Goal: Transaction & Acquisition: Purchase product/service

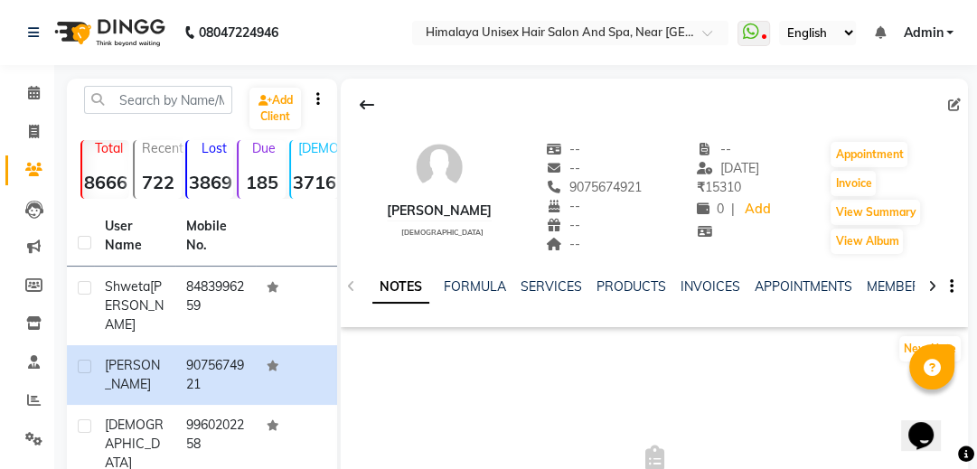
click at [560, 272] on div "NOTES FORMULA SERVICES PRODUCTS INVOICES APPOINTMENTS MEMBERSHIP PACKAGES VOUCH…" at bounding box center [654, 287] width 627 height 62
click at [562, 286] on link "SERVICES" at bounding box center [551, 286] width 61 height 16
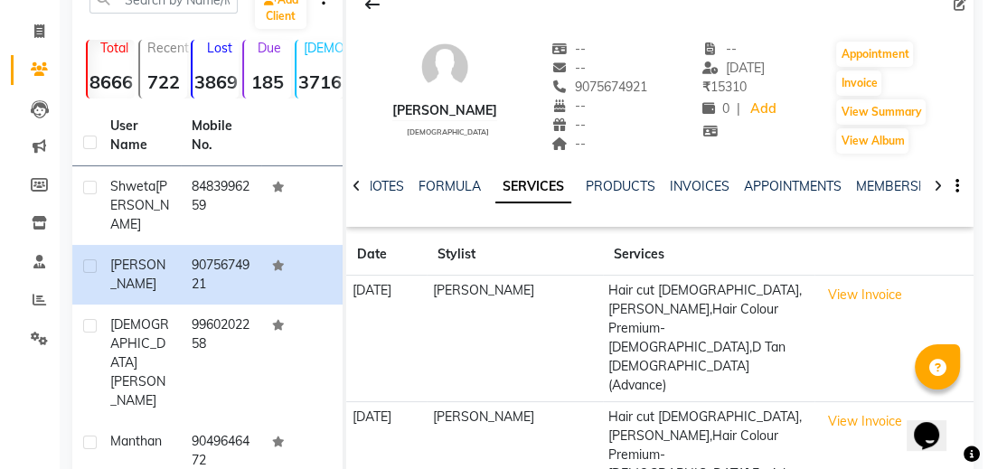
scroll to position [145, 0]
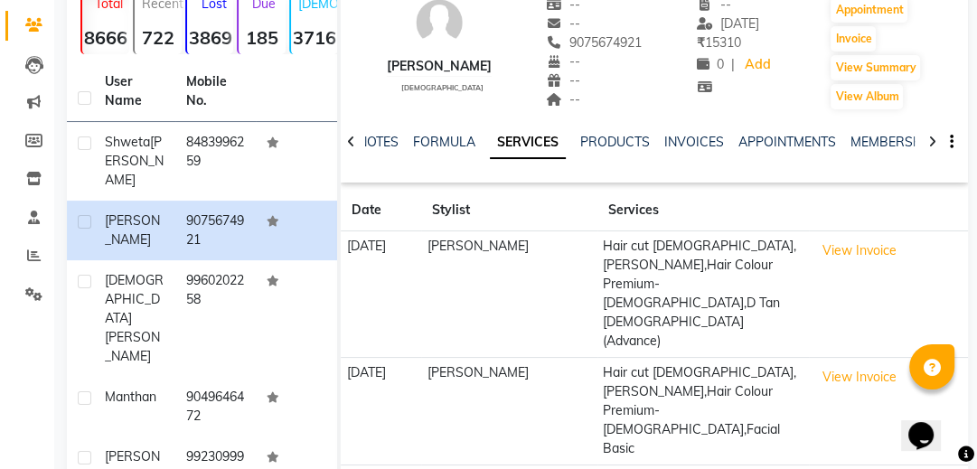
click at [662, 281] on td "Hair cut [DEMOGRAPHIC_DATA],[PERSON_NAME],Hair Colour Premium- [DEMOGRAPHIC_DAT…" at bounding box center [702, 294] width 211 height 127
click at [857, 253] on button "View Invoice" at bounding box center [859, 251] width 90 height 28
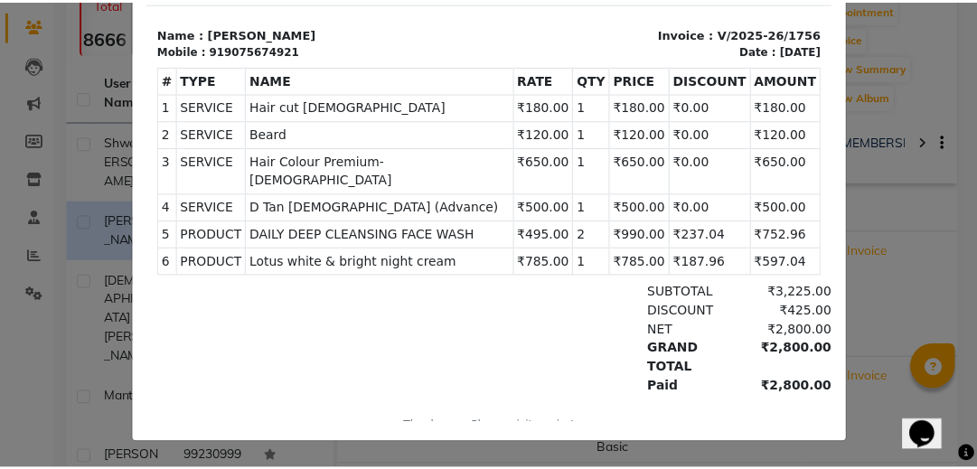
scroll to position [14, 0]
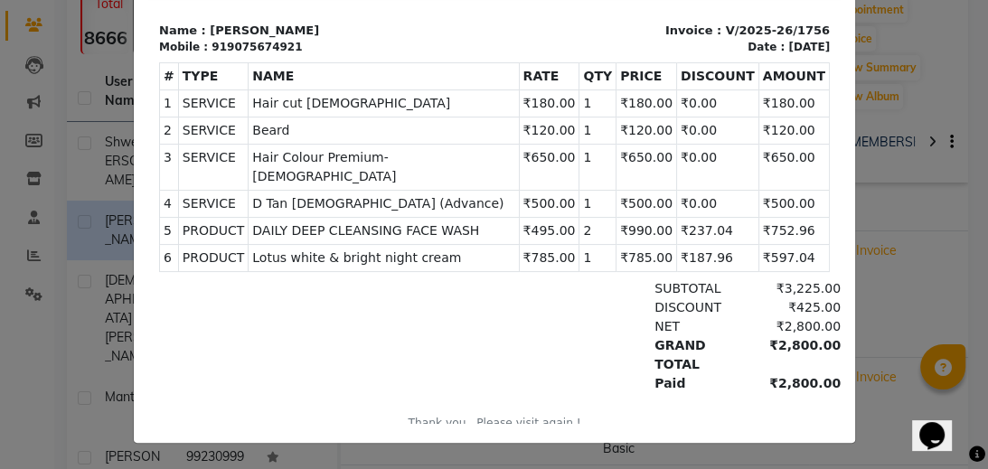
click at [896, 191] on ngb-modal-window "INVOICE View Invoice Close" at bounding box center [494, 234] width 988 height 469
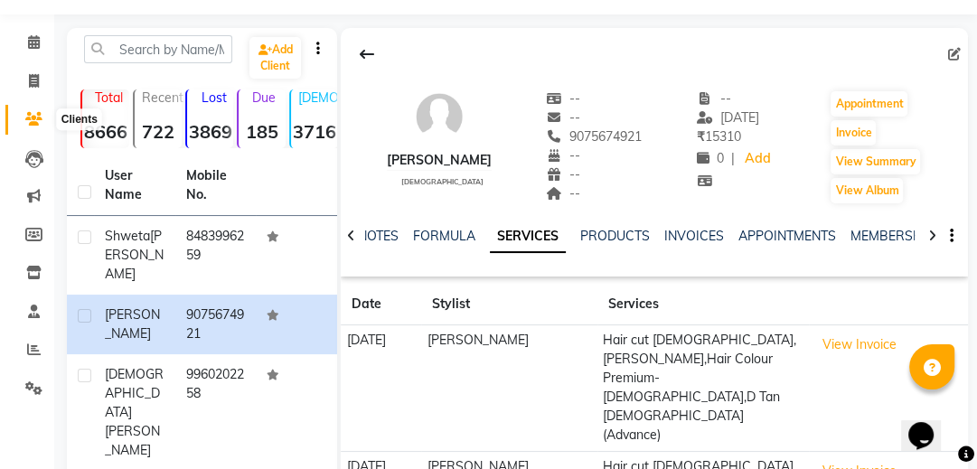
scroll to position [72, 0]
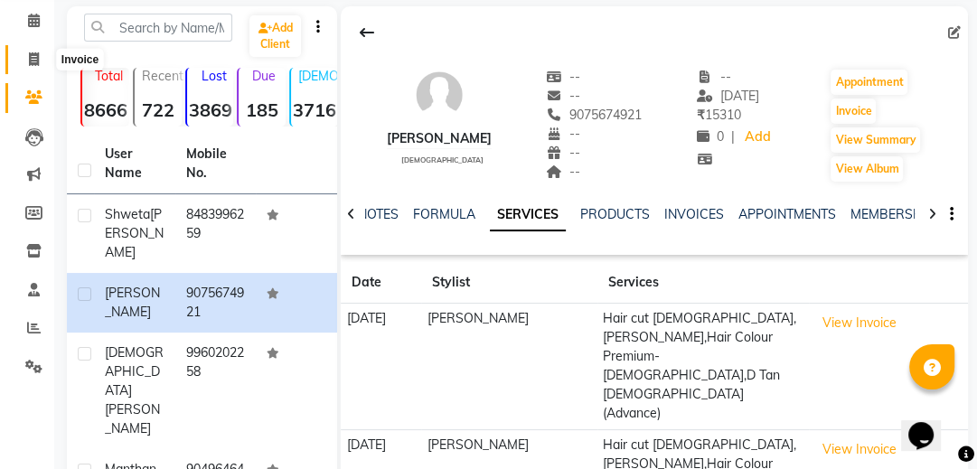
click at [42, 54] on span at bounding box center [34, 60] width 32 height 21
select select "service"
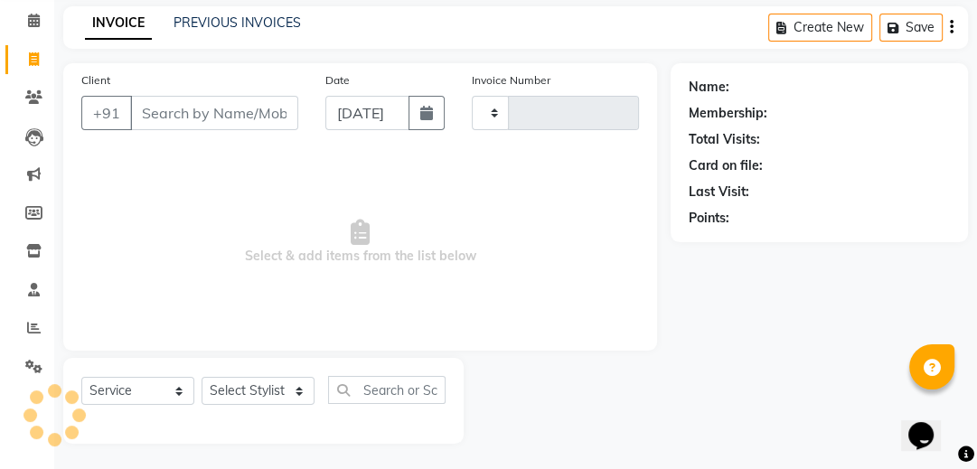
scroll to position [74, 0]
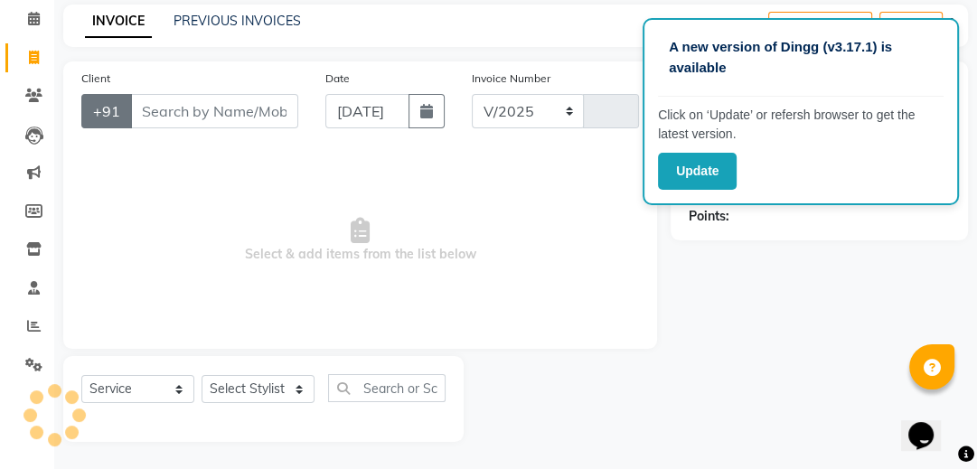
select select "4594"
type input "1758"
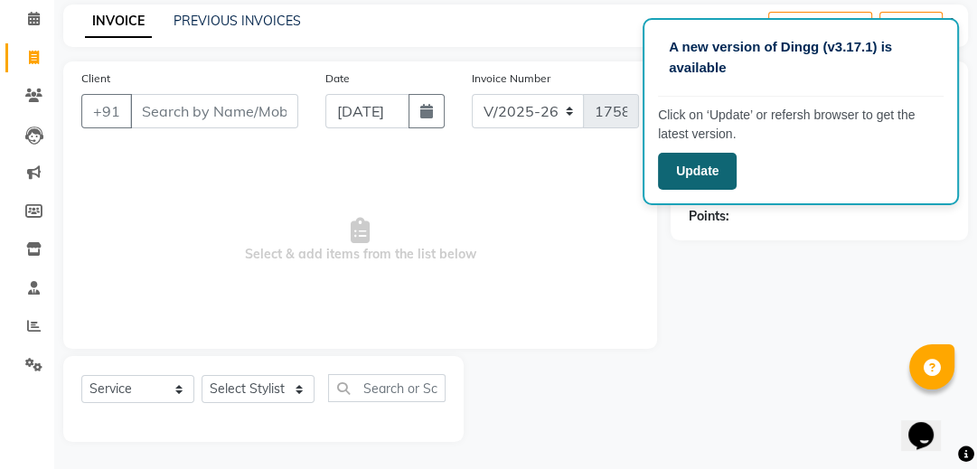
click at [667, 158] on button "Update" at bounding box center [697, 171] width 79 height 37
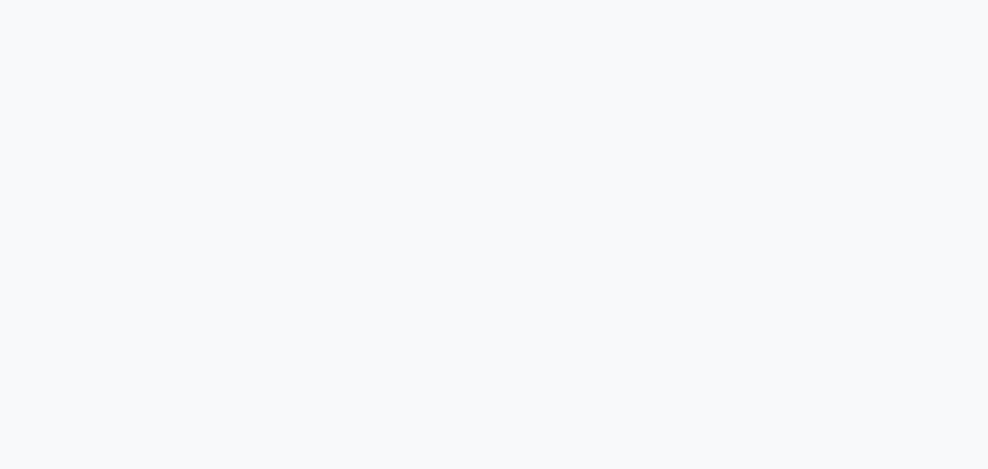
select select "service"
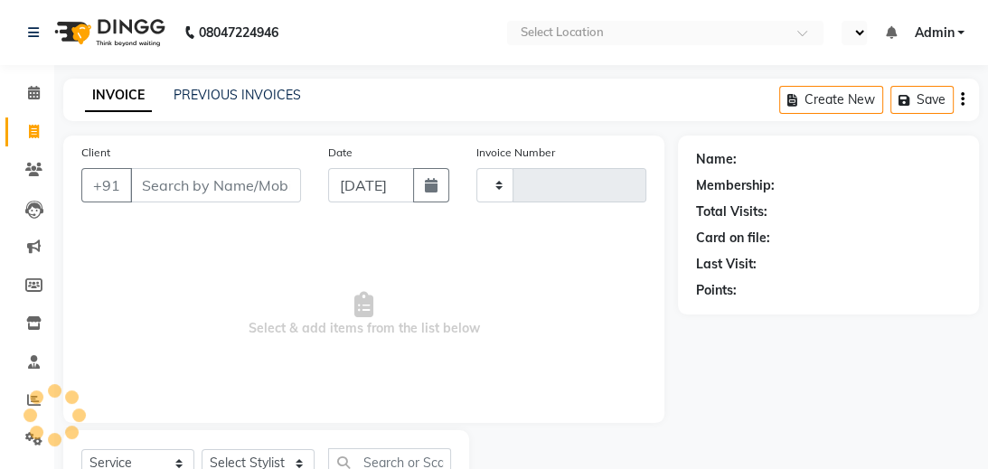
select select "en"
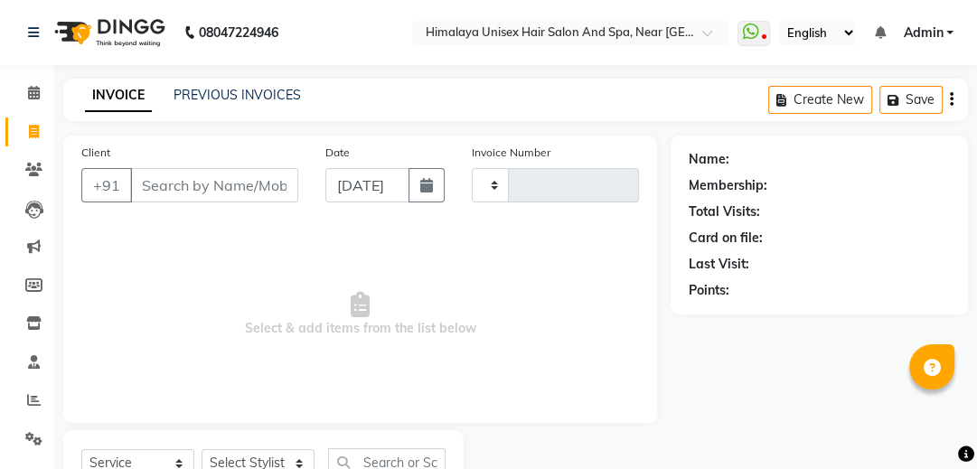
type input "1758"
select select "4594"
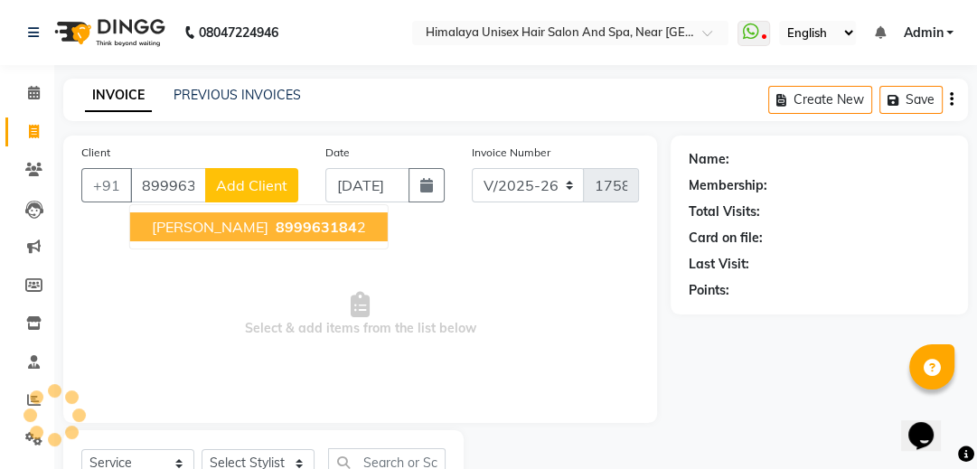
type input "8999631842"
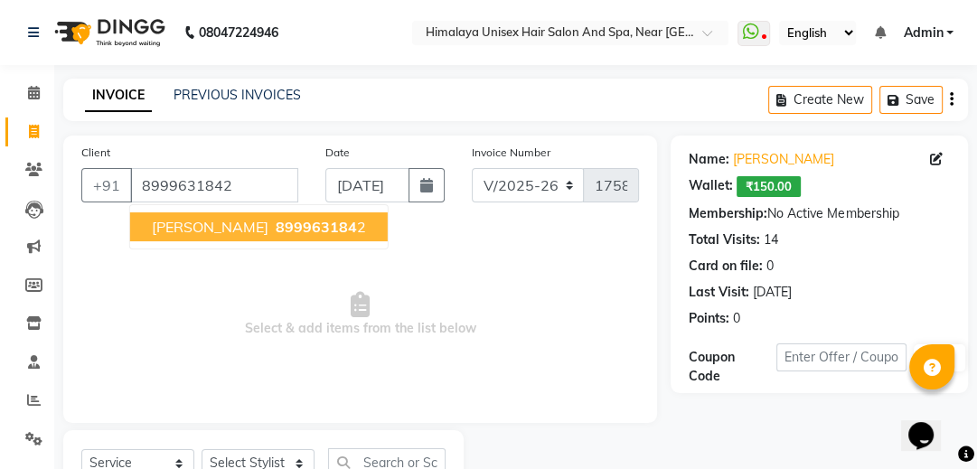
click at [297, 225] on span "899963184" at bounding box center [316, 227] width 81 height 18
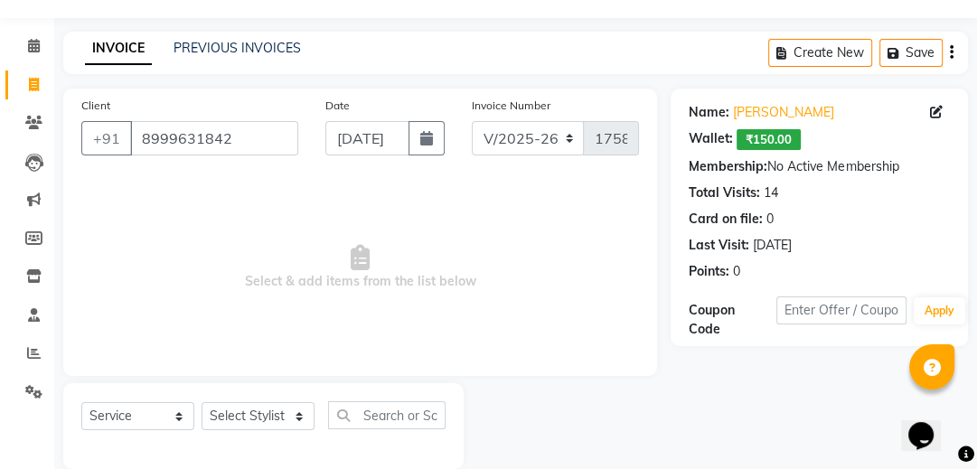
scroll to position [74, 0]
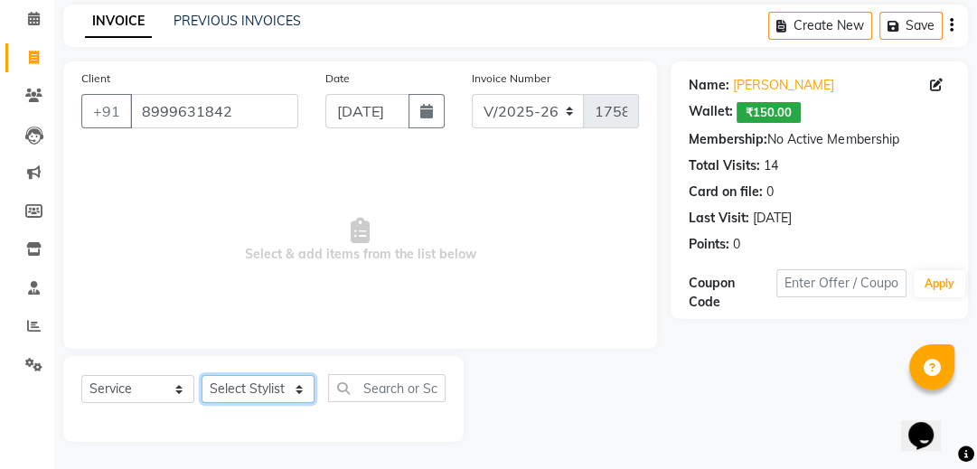
click at [302, 392] on select "Select Stylist Avantika Phase Ganesh Gosavi Mahesh Sawant nakul tadas prasad ka…" at bounding box center [258, 389] width 113 height 28
select select "26956"
click at [202, 376] on select "Select Stylist Avantika Phase Ganesh Gosavi Mahesh Sawant nakul tadas prasad ka…" at bounding box center [258, 389] width 113 height 28
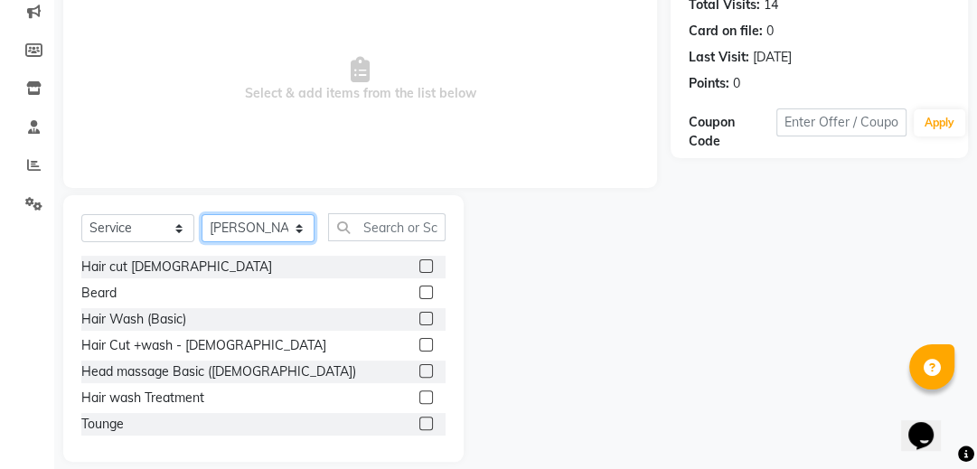
scroll to position [255, 0]
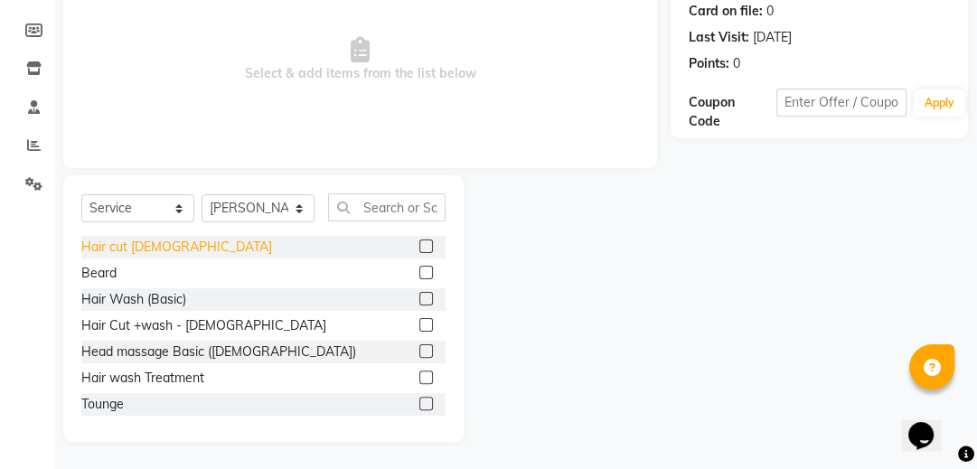
click at [139, 241] on div "Hair cut [DEMOGRAPHIC_DATA]" at bounding box center [176, 247] width 191 height 19
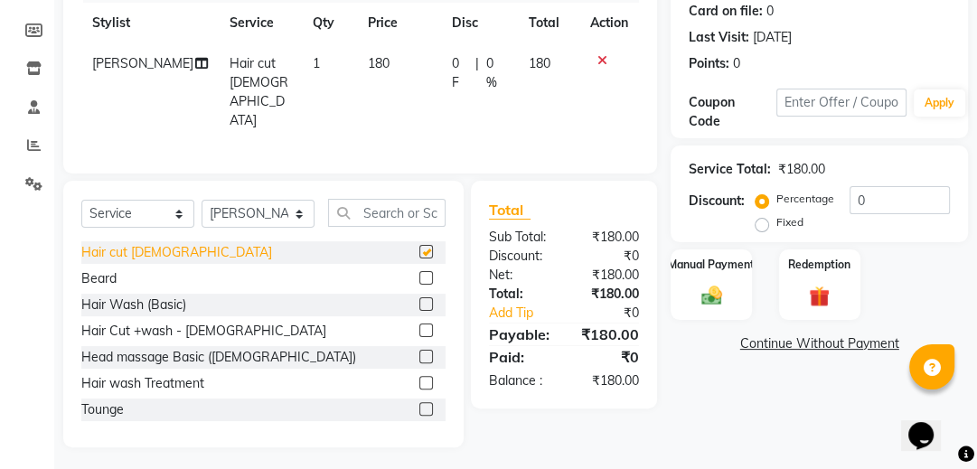
checkbox input "false"
click at [96, 274] on div "Beard" at bounding box center [98, 278] width 35 height 19
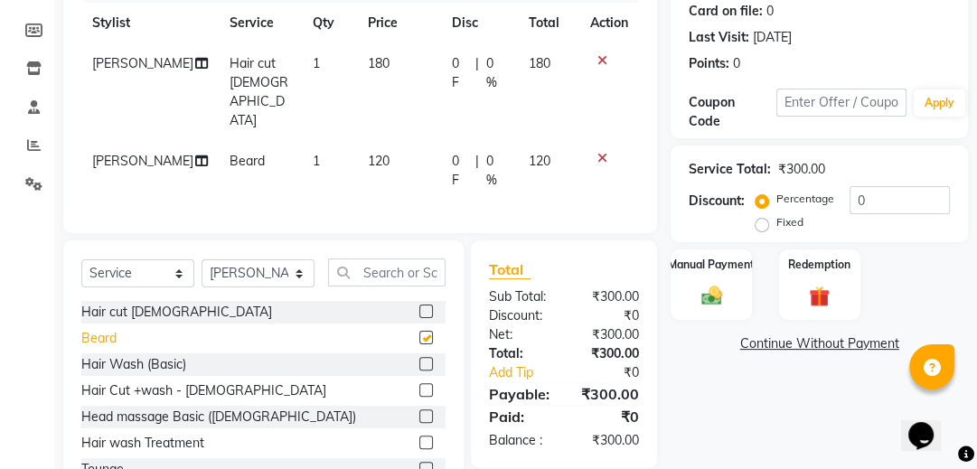
checkbox input "false"
click at [722, 292] on img at bounding box center [711, 295] width 35 height 24
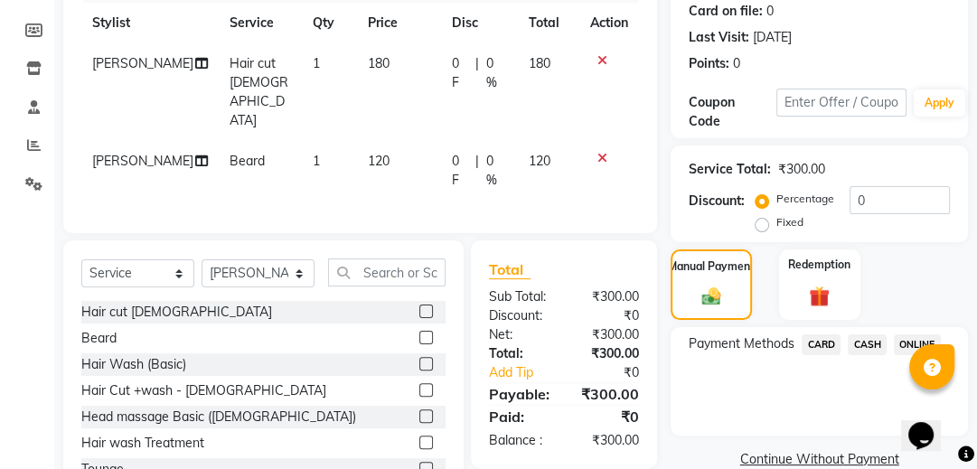
click at [869, 339] on span "CASH" at bounding box center [867, 344] width 39 height 21
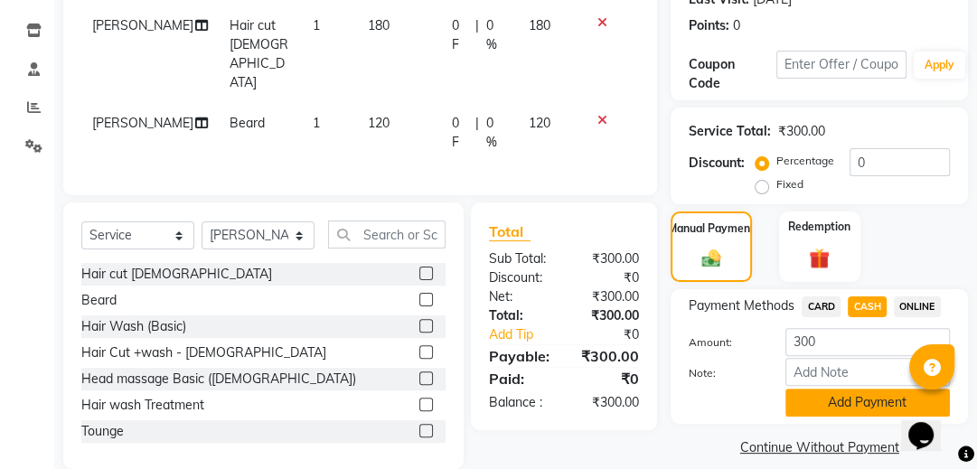
scroll to position [313, 0]
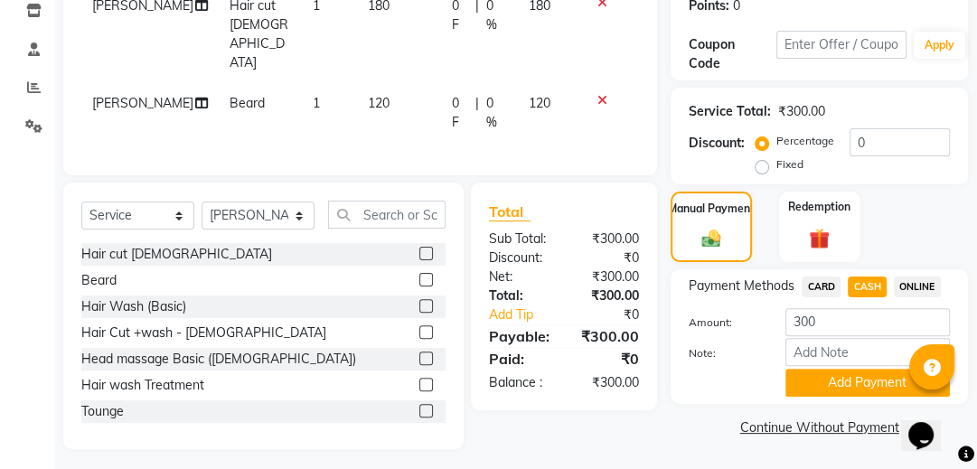
click at [873, 344] on div "Amount: 300 Note: Add Payment" at bounding box center [819, 352] width 261 height 89
click at [873, 344] on input "Note:" at bounding box center [867, 352] width 164 height 28
click at [840, 373] on button "Add Payment" at bounding box center [867, 383] width 164 height 28
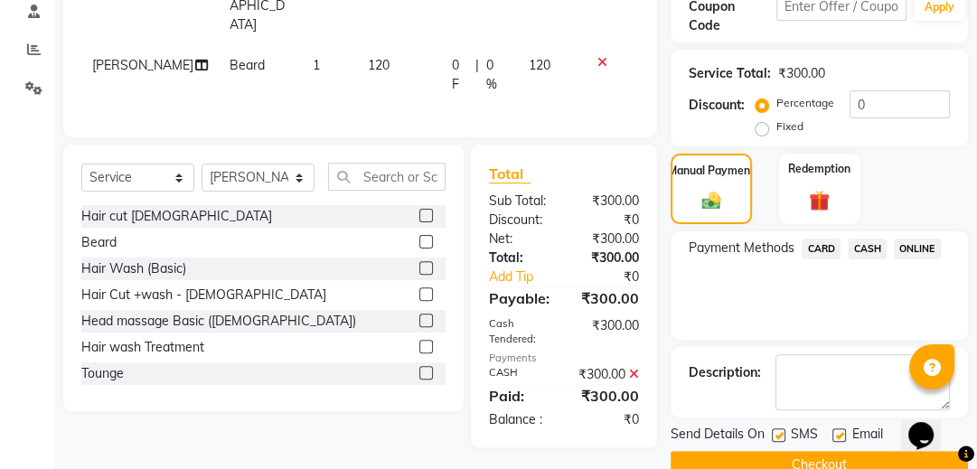
scroll to position [386, 0]
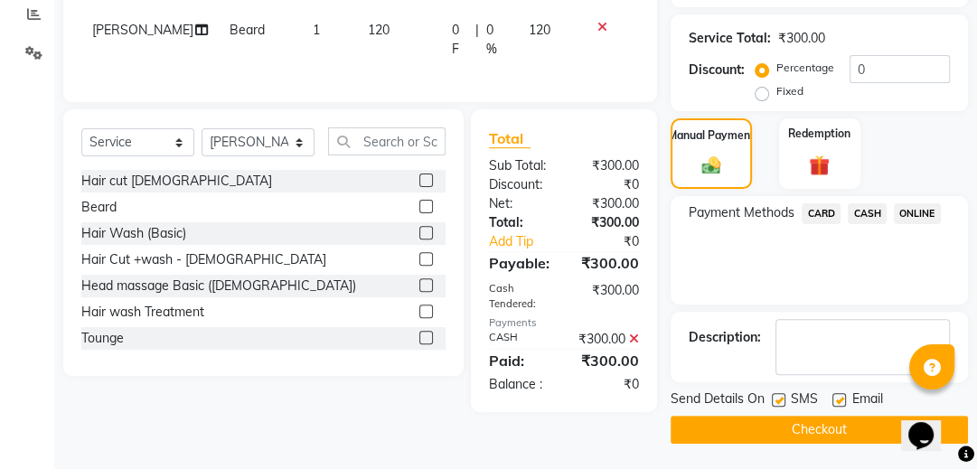
click at [816, 427] on button "Checkout" at bounding box center [819, 430] width 297 height 28
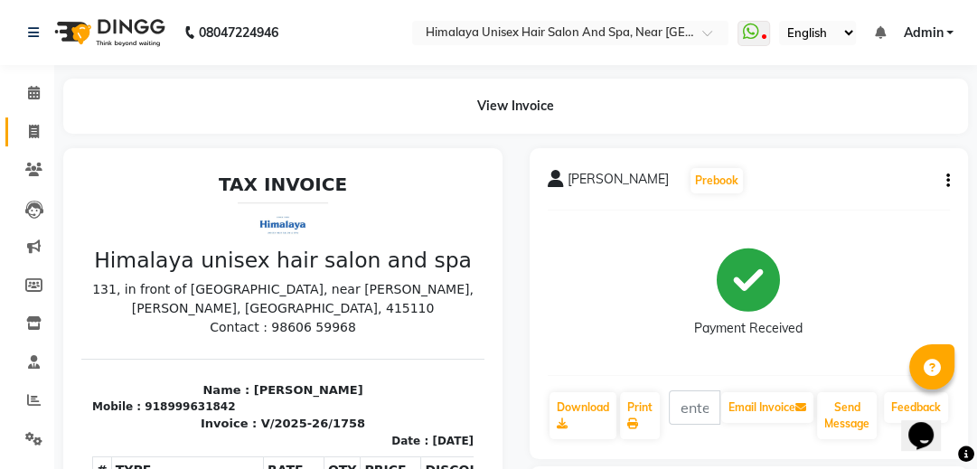
drag, startPoint x: 40, startPoint y: 112, endPoint x: 24, endPoint y: 131, distance: 24.4
click at [26, 128] on li "Invoice" at bounding box center [27, 132] width 54 height 39
click at [23, 137] on span at bounding box center [34, 132] width 32 height 21
select select "service"
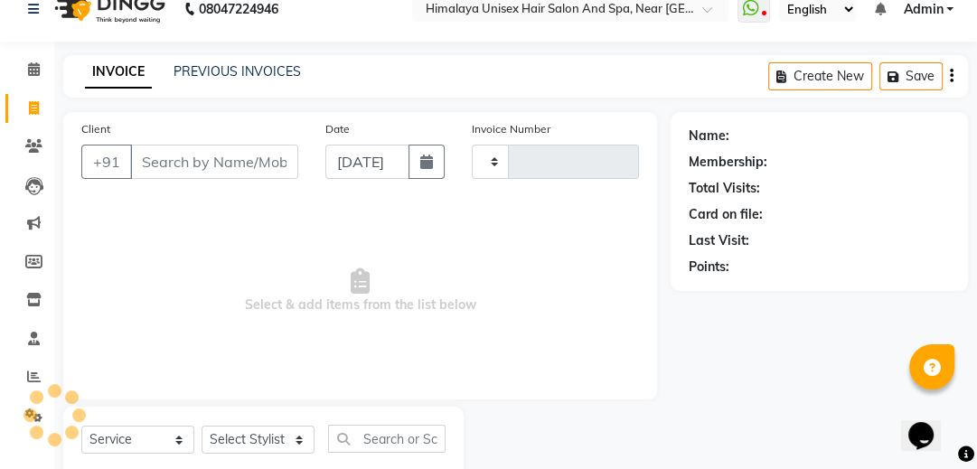
scroll to position [74, 0]
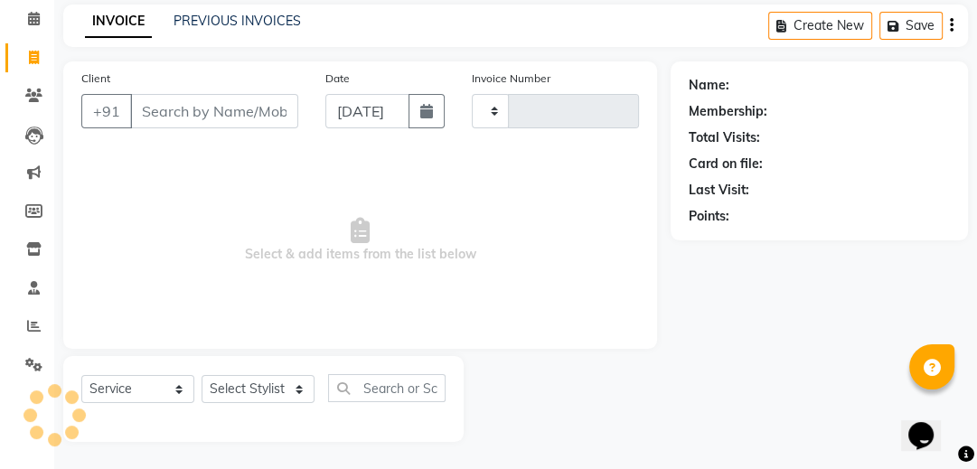
type input "1759"
select select "4594"
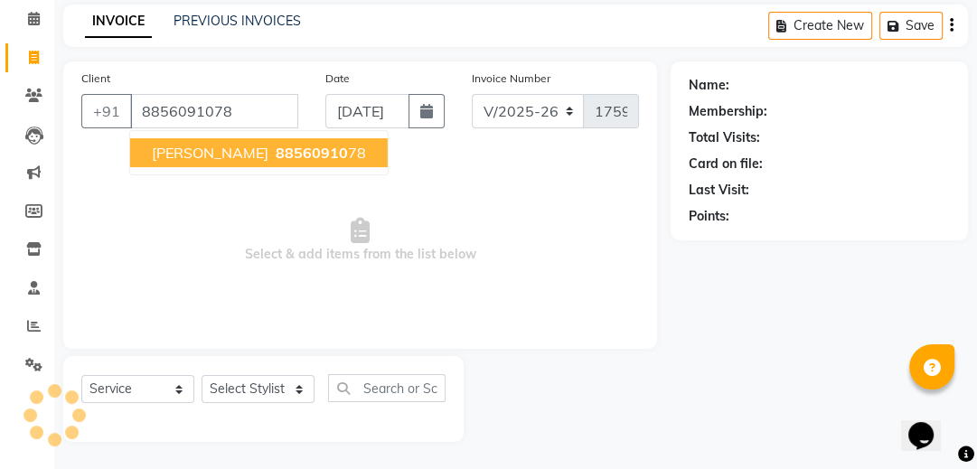
type input "8856091078"
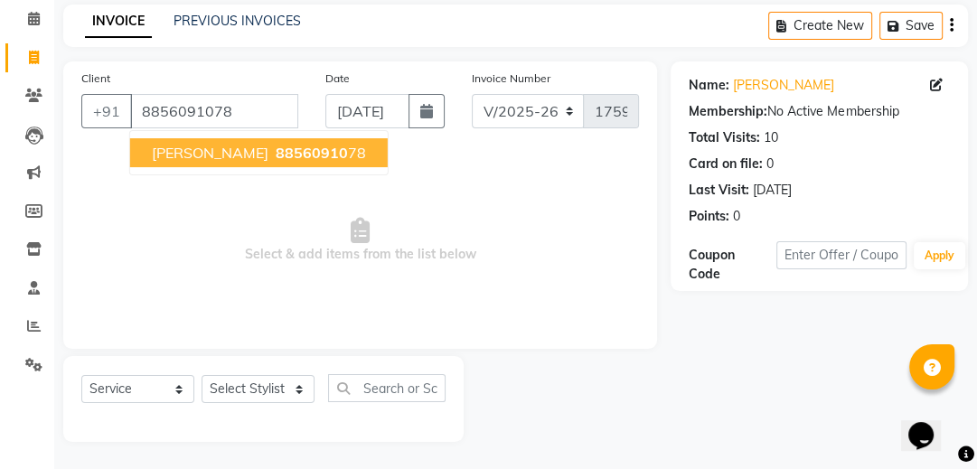
click at [225, 148] on span "Yash jadhav" at bounding box center [210, 153] width 117 height 18
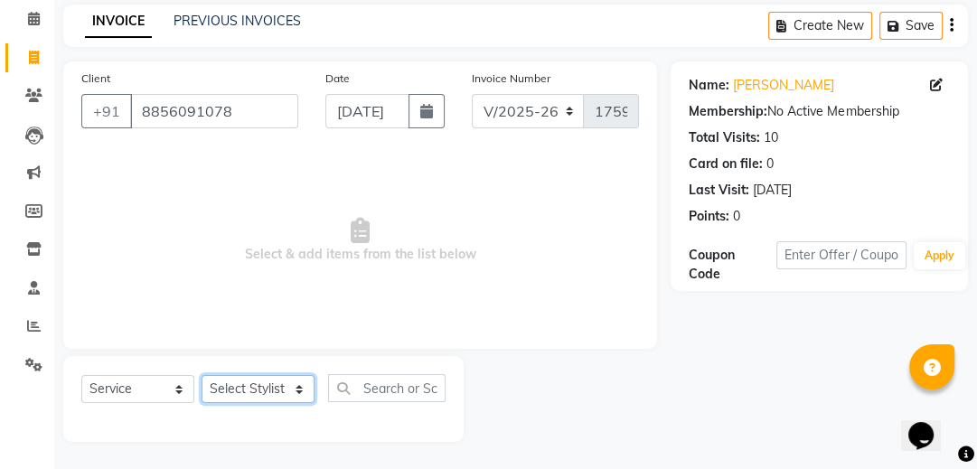
click at [296, 386] on select "Select Stylist Avantika Phase Ganesh Gosavi Mahesh Sawant nakul tadas prasad ka…" at bounding box center [258, 389] width 113 height 28
select select "26956"
click at [202, 376] on select "Select Stylist Avantika Phase Ganesh Gosavi Mahesh Sawant nakul tadas prasad ka…" at bounding box center [258, 389] width 113 height 28
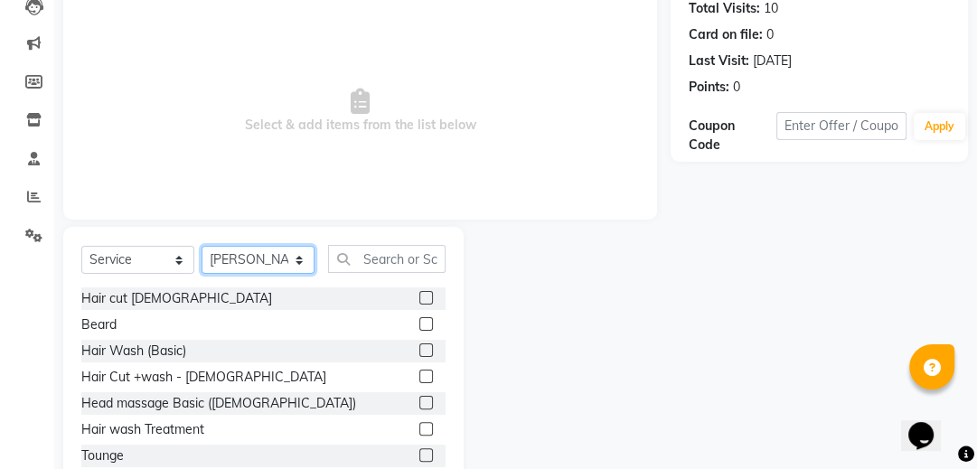
scroll to position [255, 0]
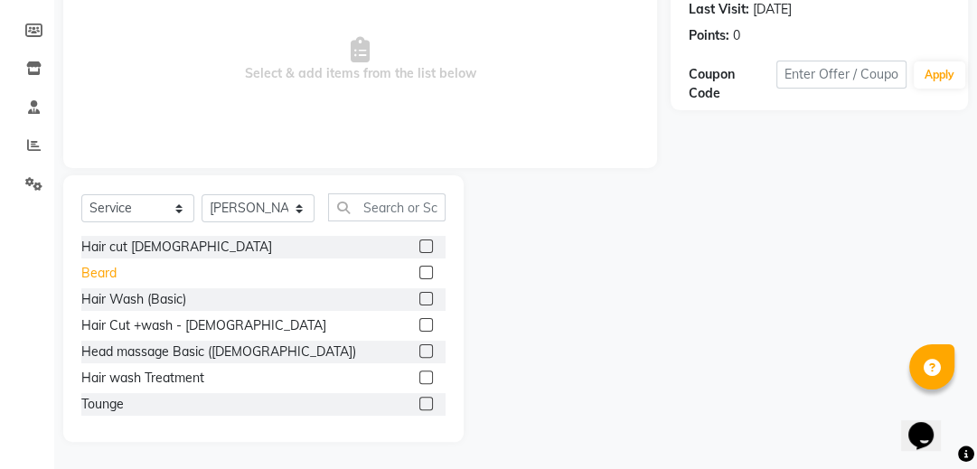
click at [103, 272] on div "Beard" at bounding box center [98, 273] width 35 height 19
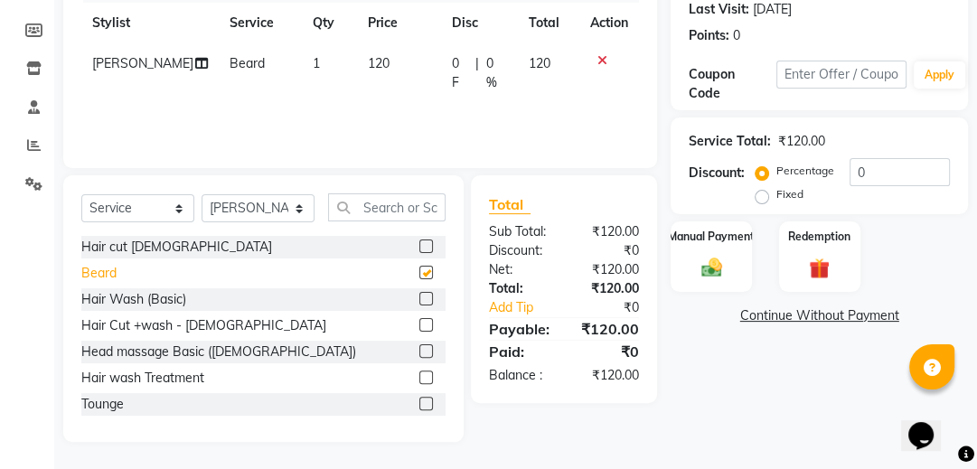
checkbox input "false"
click at [721, 242] on label "Manual Payment" at bounding box center [711, 235] width 90 height 17
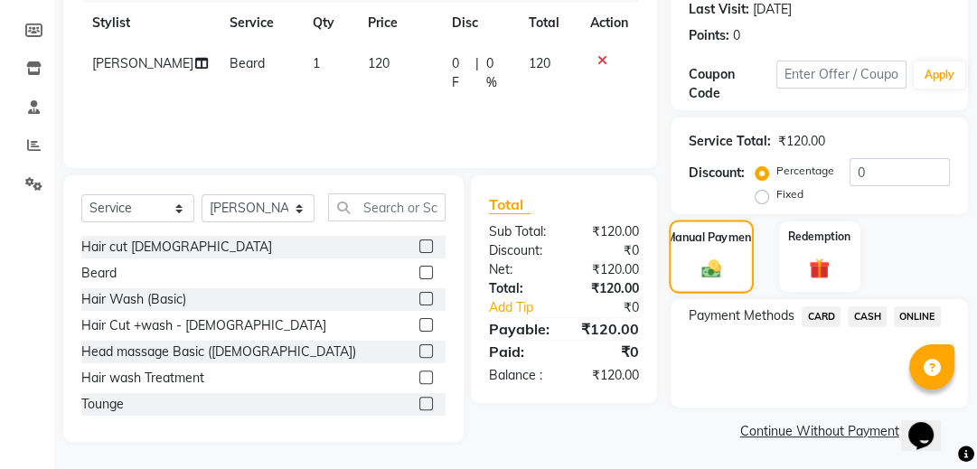
scroll to position [257, 0]
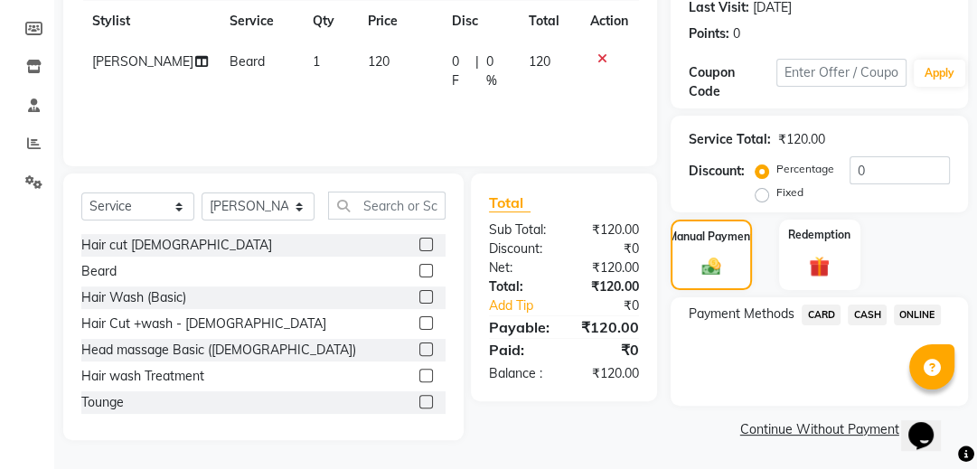
click at [868, 307] on span "CASH" at bounding box center [867, 315] width 39 height 21
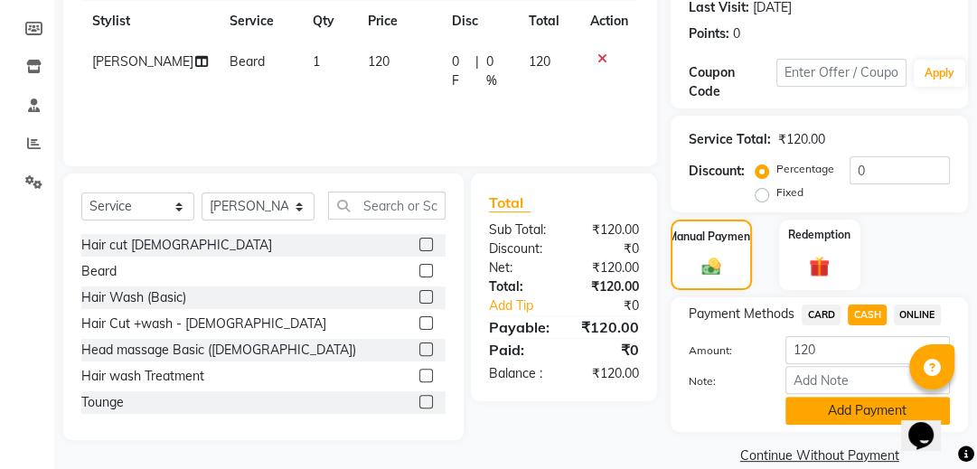
click at [817, 416] on button "Add Payment" at bounding box center [867, 411] width 164 height 28
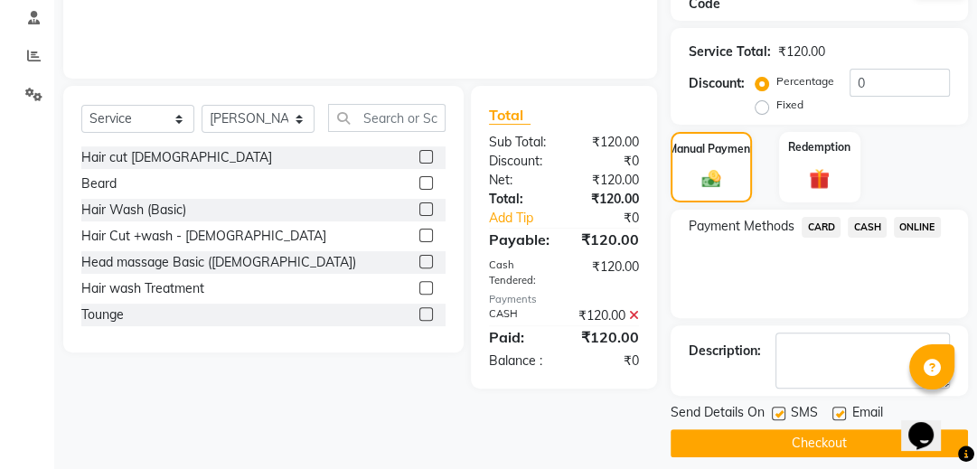
scroll to position [358, 0]
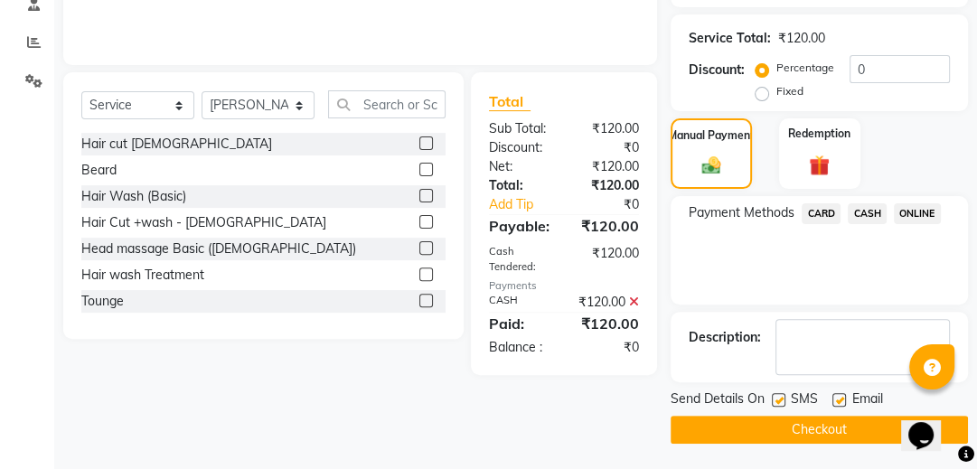
click at [814, 426] on button "Checkout" at bounding box center [819, 430] width 297 height 28
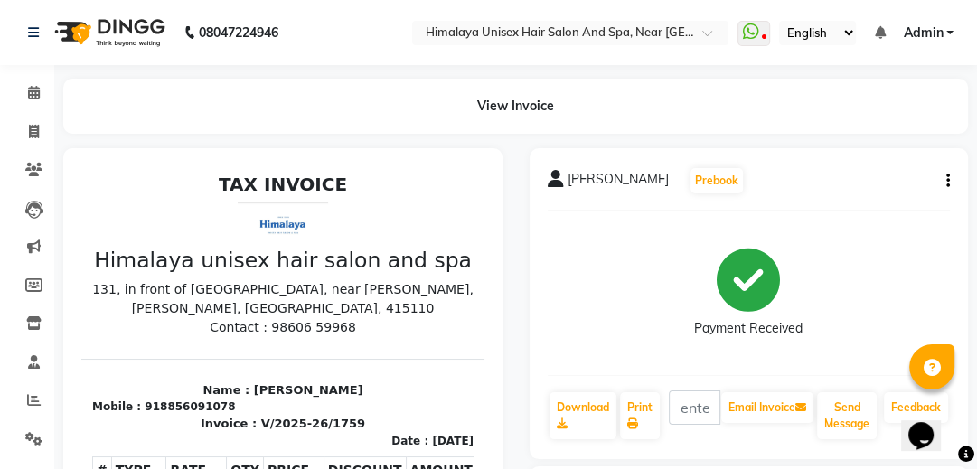
click at [0, 468] on html "08047224946 Select Location × Himalaya Unisex Hair Salon And Spa, Near Kanya Sc…" at bounding box center [488, 234] width 977 height 469
